Goal: Book appointment/travel/reservation

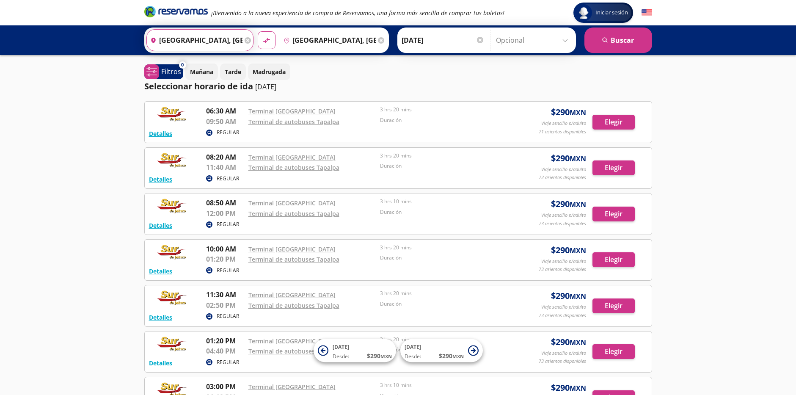
click at [232, 41] on input "[GEOGRAPHIC_DATA], [GEOGRAPHIC_DATA]" at bounding box center [195, 40] width 96 height 21
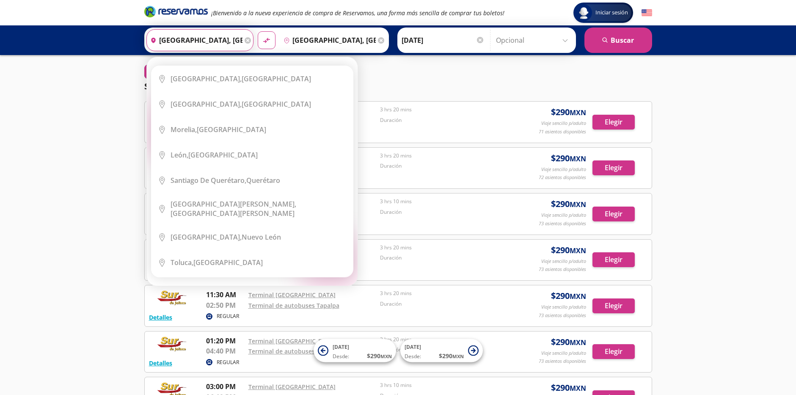
click at [198, 40] on input "[GEOGRAPHIC_DATA], [GEOGRAPHIC_DATA]" at bounding box center [195, 40] width 96 height 21
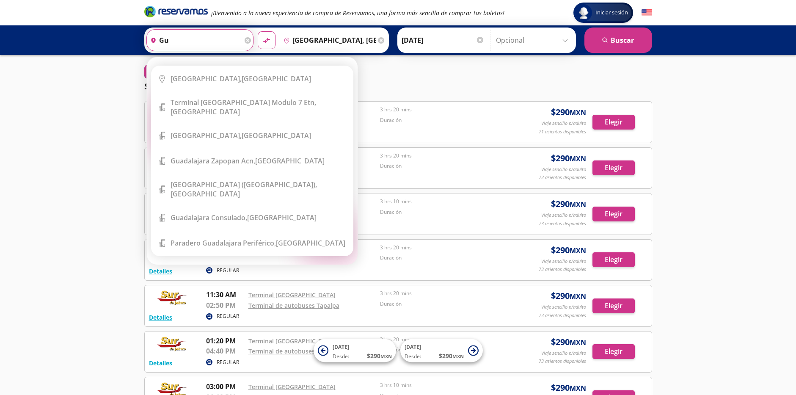
type input "g"
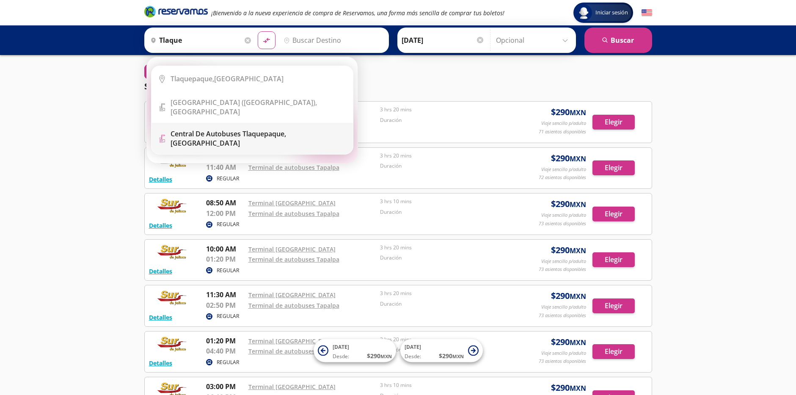
click at [237, 129] on b "Central de Autobuses Tlaquepaque," at bounding box center [229, 133] width 116 height 9
type input "Central de Autobuses [GEOGRAPHIC_DATA], [GEOGRAPHIC_DATA]"
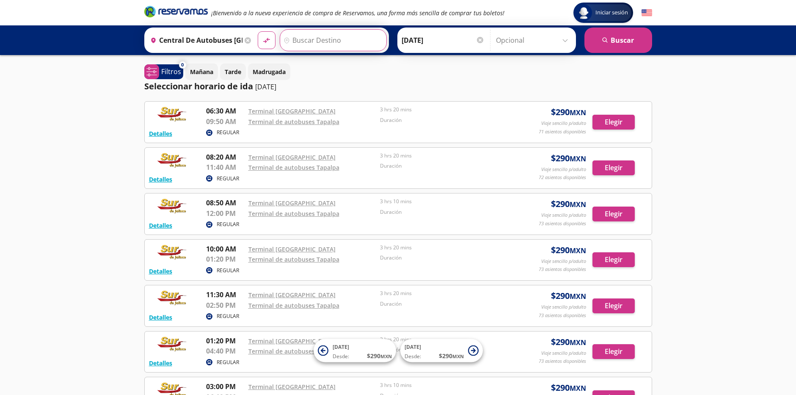
click at [328, 36] on input "Destino" at bounding box center [332, 40] width 104 height 21
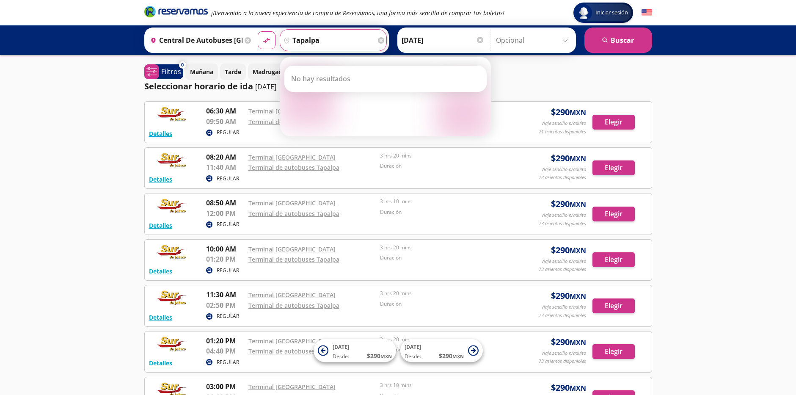
click at [258, 31] on button "material-symbols:compare-arrows-rounded" at bounding box center [267, 40] width 18 height 18
click at [602, 40] on icon "search" at bounding box center [605, 40] width 6 height 6
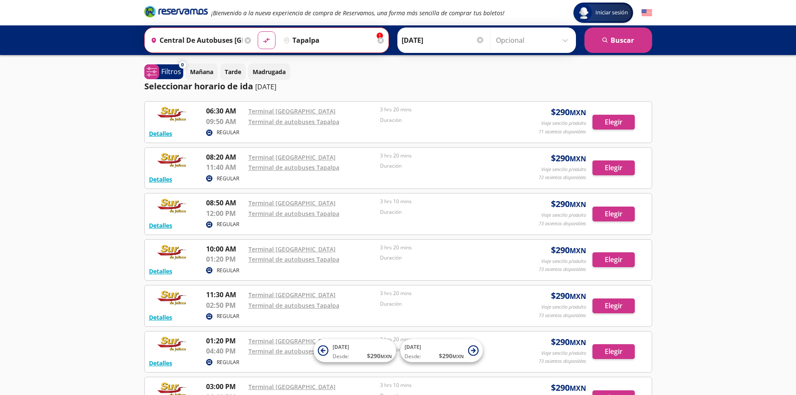
click at [346, 34] on input "tapalpa" at bounding box center [327, 40] width 95 height 21
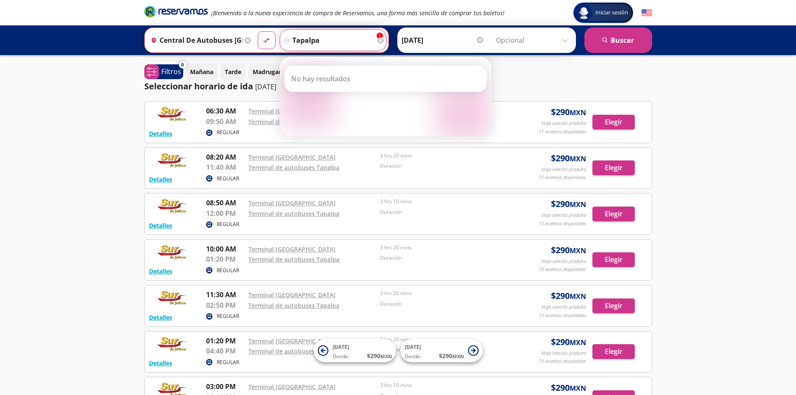
click at [326, 39] on input "tapalpa" at bounding box center [327, 40] width 95 height 21
type input "[GEOGRAPHIC_DATA], [GEOGRAPHIC_DATA]"
click at [258, 31] on button "material-symbols:compare-arrows-rounded" at bounding box center [267, 40] width 18 height 18
click at [245, 40] on icon at bounding box center [248, 40] width 6 height 6
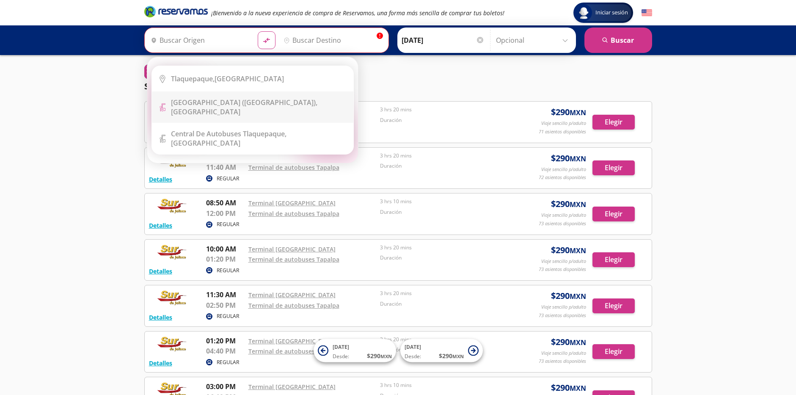
click at [232, 104] on b "[GEOGRAPHIC_DATA] ([GEOGRAPHIC_DATA])," at bounding box center [244, 102] width 146 height 9
type input "[GEOGRAPHIC_DATA] ([GEOGRAPHIC_DATA]), [GEOGRAPHIC_DATA]"
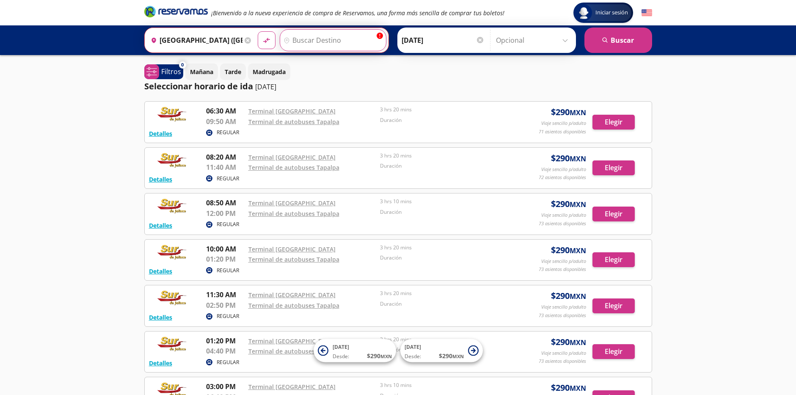
click at [322, 42] on input "Destino" at bounding box center [332, 40] width 104 height 21
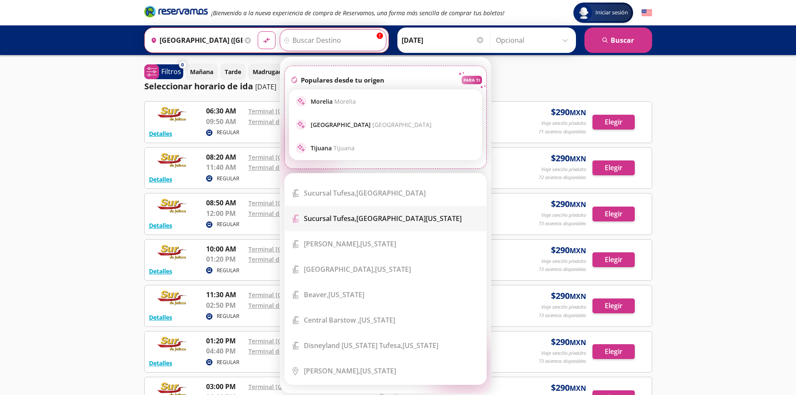
scroll to position [677, 0]
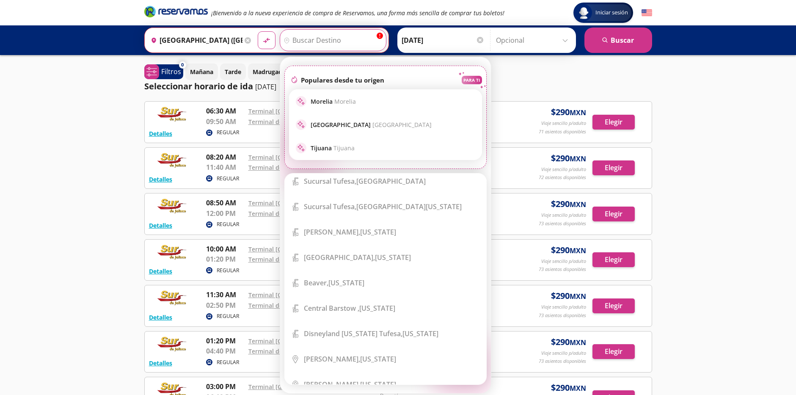
click at [294, 34] on input "Destino" at bounding box center [332, 40] width 104 height 21
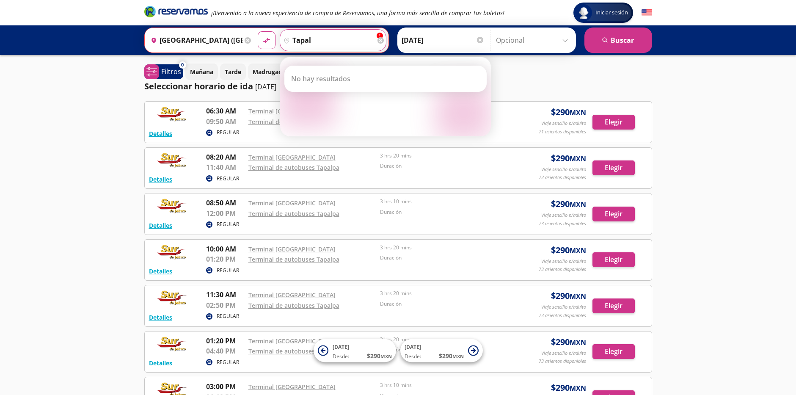
scroll to position [0, 0]
type input "tapal"
click at [245, 40] on icon at bounding box center [248, 40] width 6 height 6
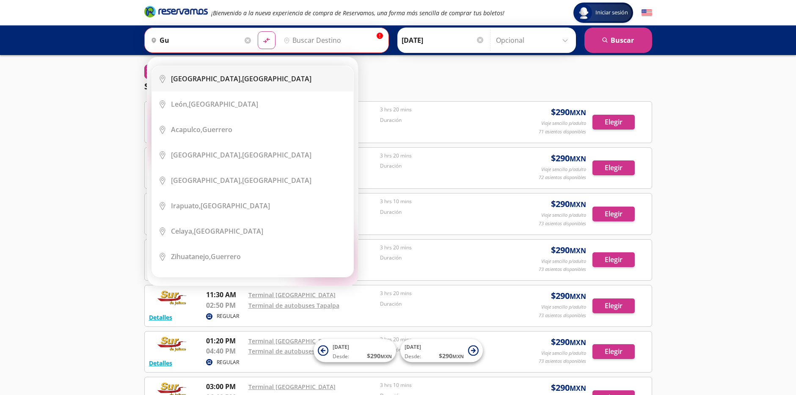
click at [226, 74] on li "City Icon [GEOGRAPHIC_DATA], [GEOGRAPHIC_DATA]" at bounding box center [252, 78] width 201 height 25
type input "[GEOGRAPHIC_DATA], [GEOGRAPHIC_DATA]"
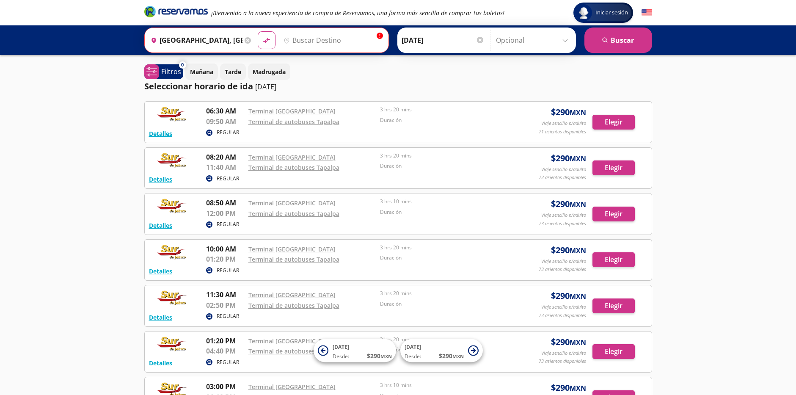
click at [327, 36] on input "Destino" at bounding box center [332, 40] width 104 height 21
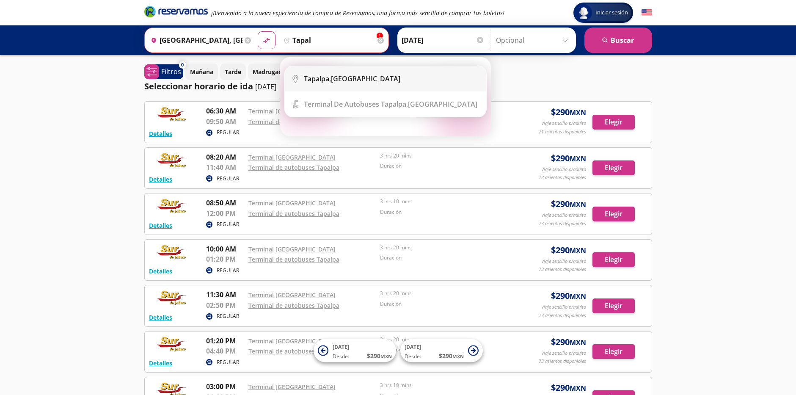
click at [370, 80] on div "[GEOGRAPHIC_DATA], [GEOGRAPHIC_DATA]" at bounding box center [392, 78] width 176 height 9
type input "[GEOGRAPHIC_DATA], [GEOGRAPHIC_DATA]"
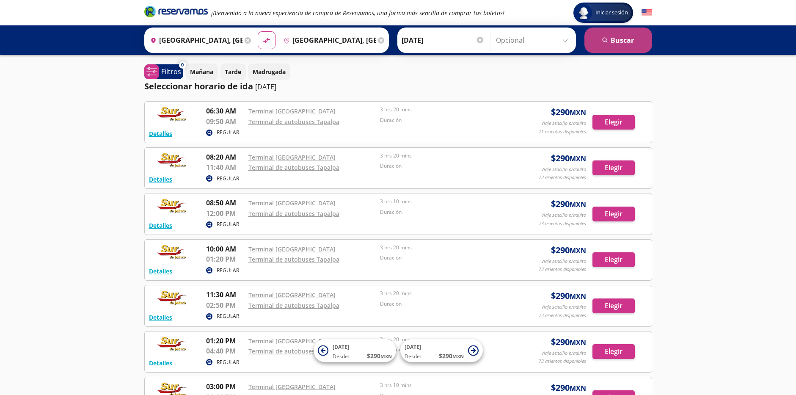
click at [639, 40] on button "search [GEOGRAPHIC_DATA]" at bounding box center [618, 40] width 68 height 25
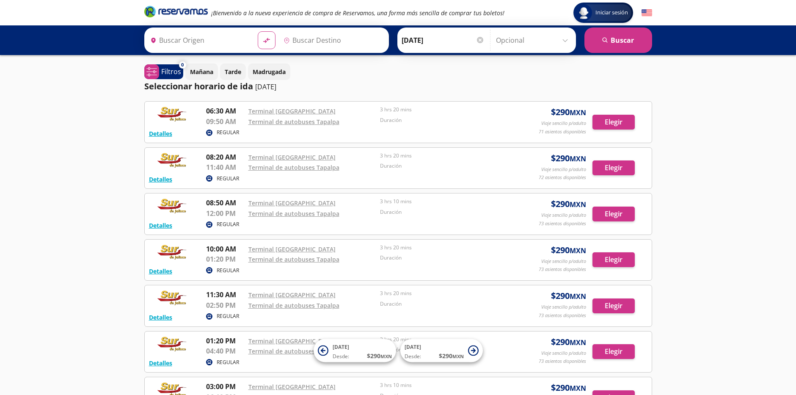
type input "[GEOGRAPHIC_DATA], [GEOGRAPHIC_DATA]"
